Goal: Task Accomplishment & Management: Manage account settings

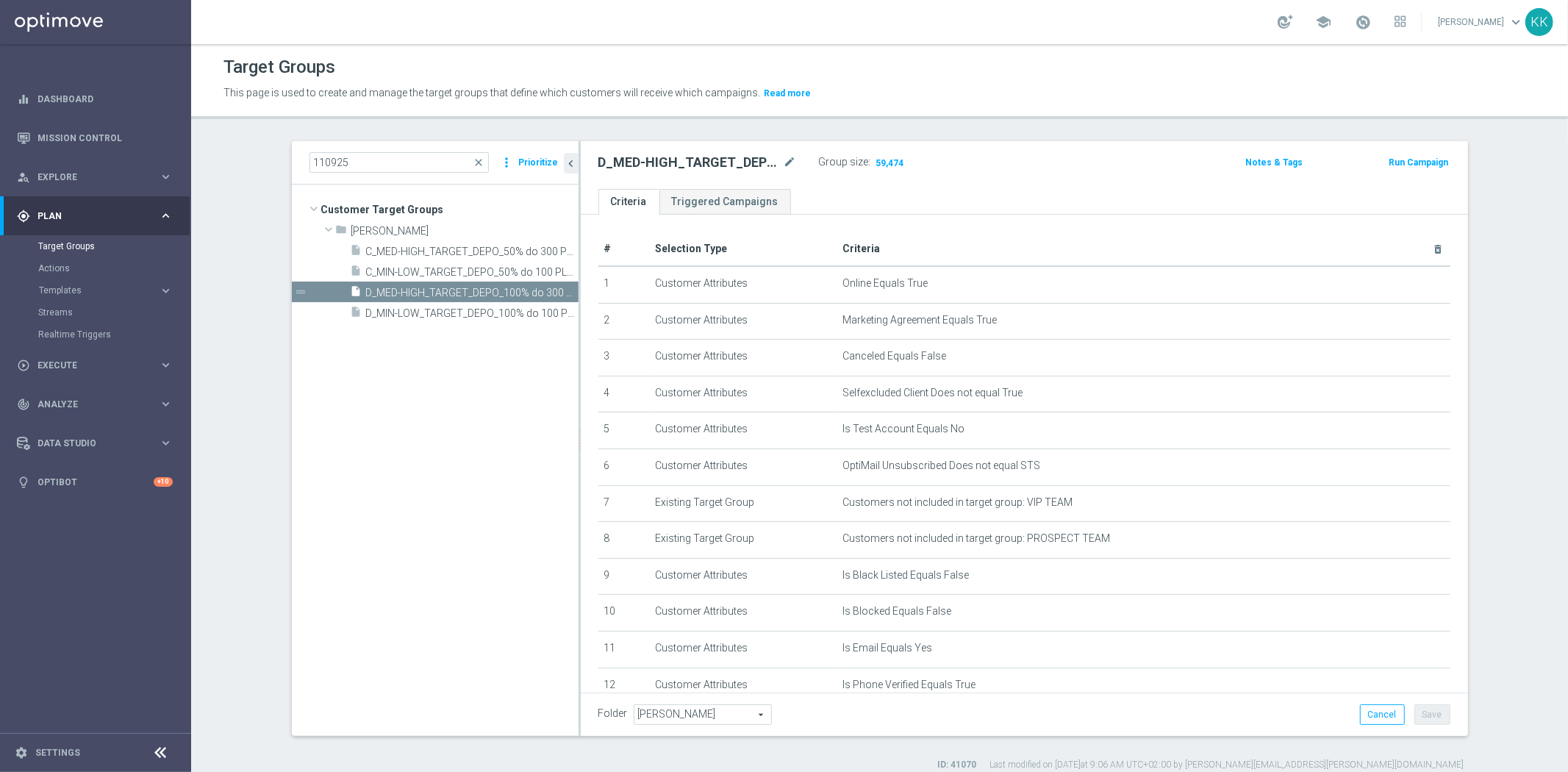
scroll to position [475, 0]
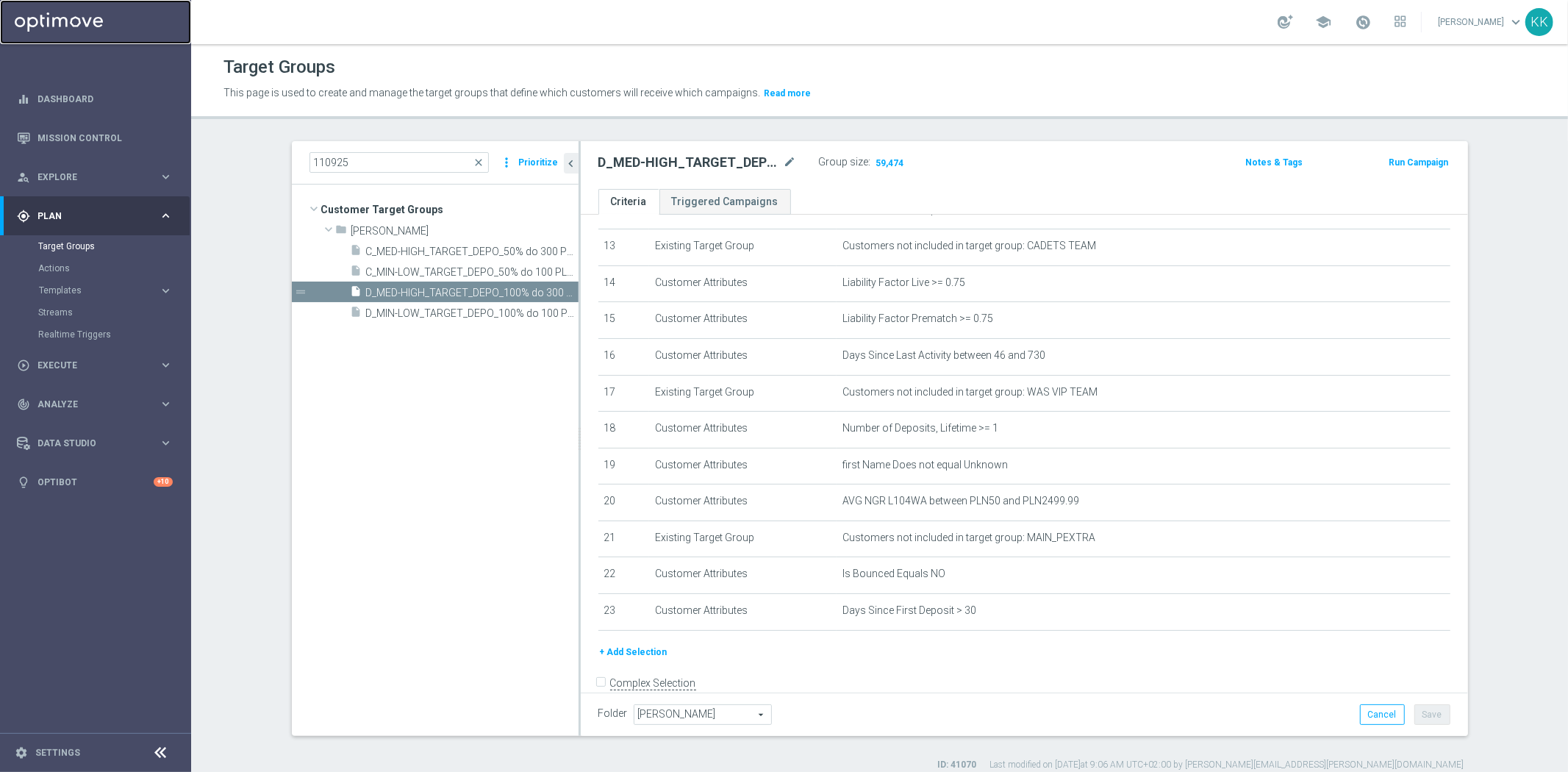
drag, startPoint x: 82, startPoint y: 26, endPoint x: 152, endPoint y: 2, distance: 74.0
click at [82, 26] on link at bounding box center [95, 22] width 191 height 44
